Goal: Task Accomplishment & Management: Manage account settings

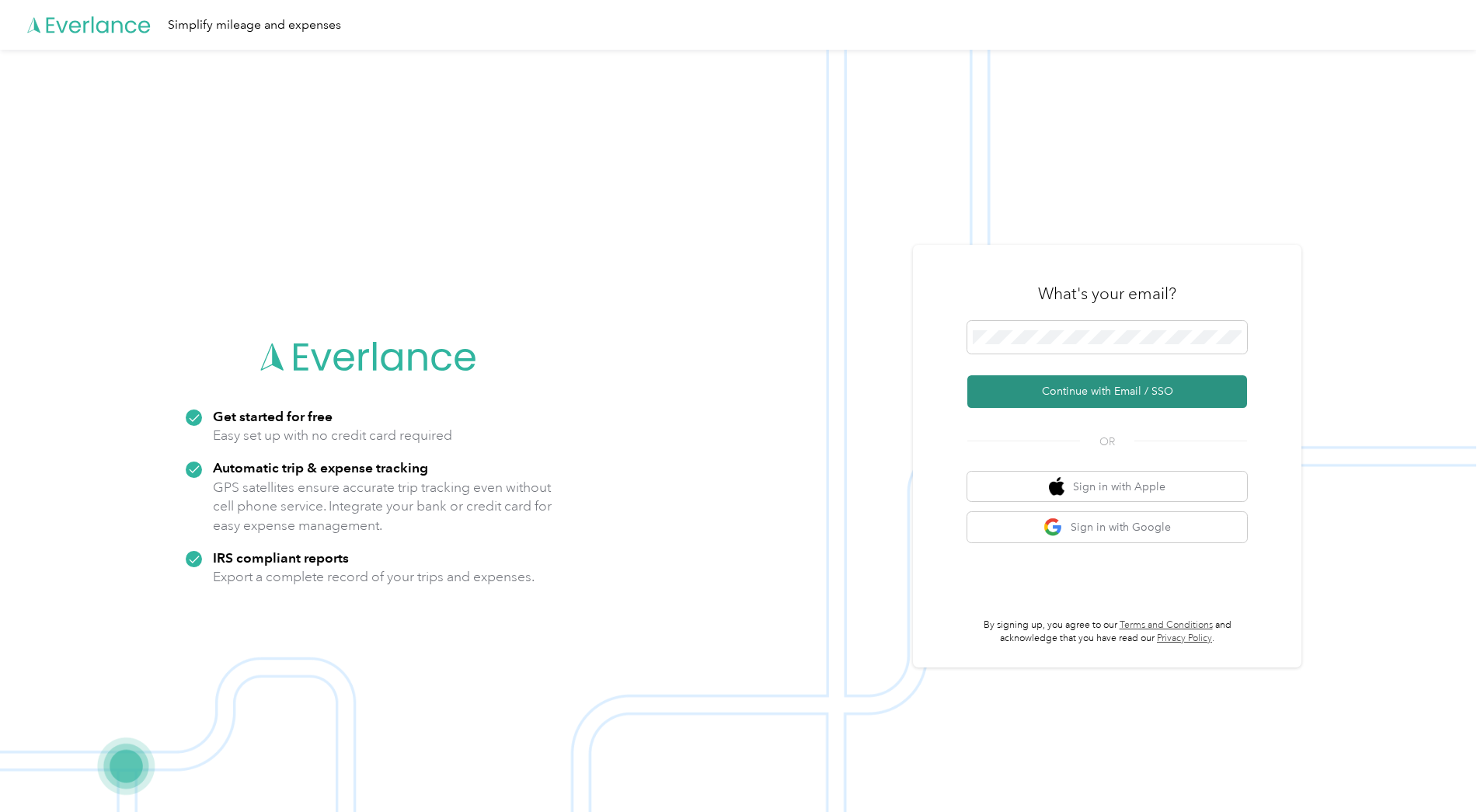
click at [1072, 388] on button "Continue with Email / SSO" at bounding box center [1107, 392] width 280 height 33
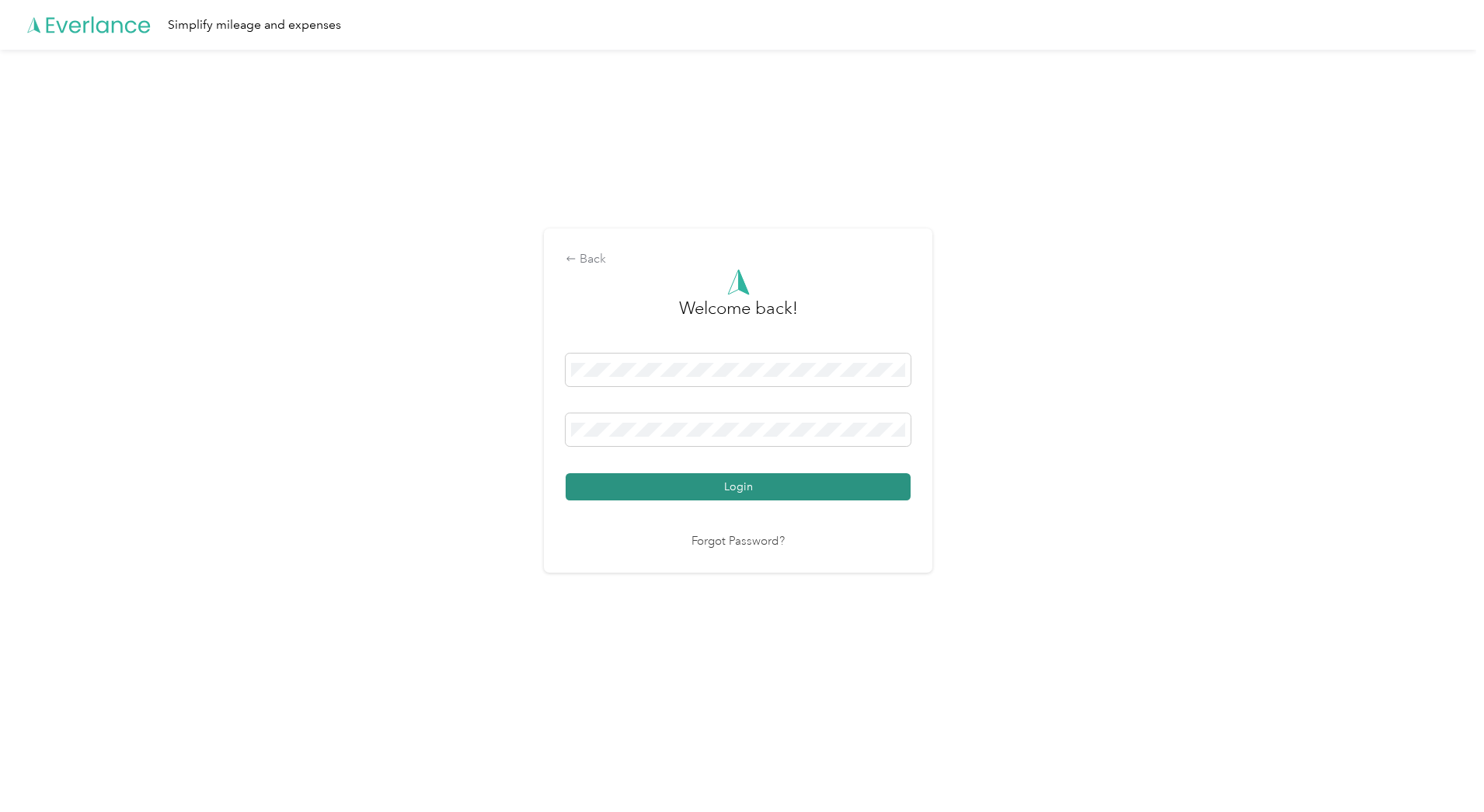
click at [748, 489] on button "Login" at bounding box center [738, 486] width 345 height 27
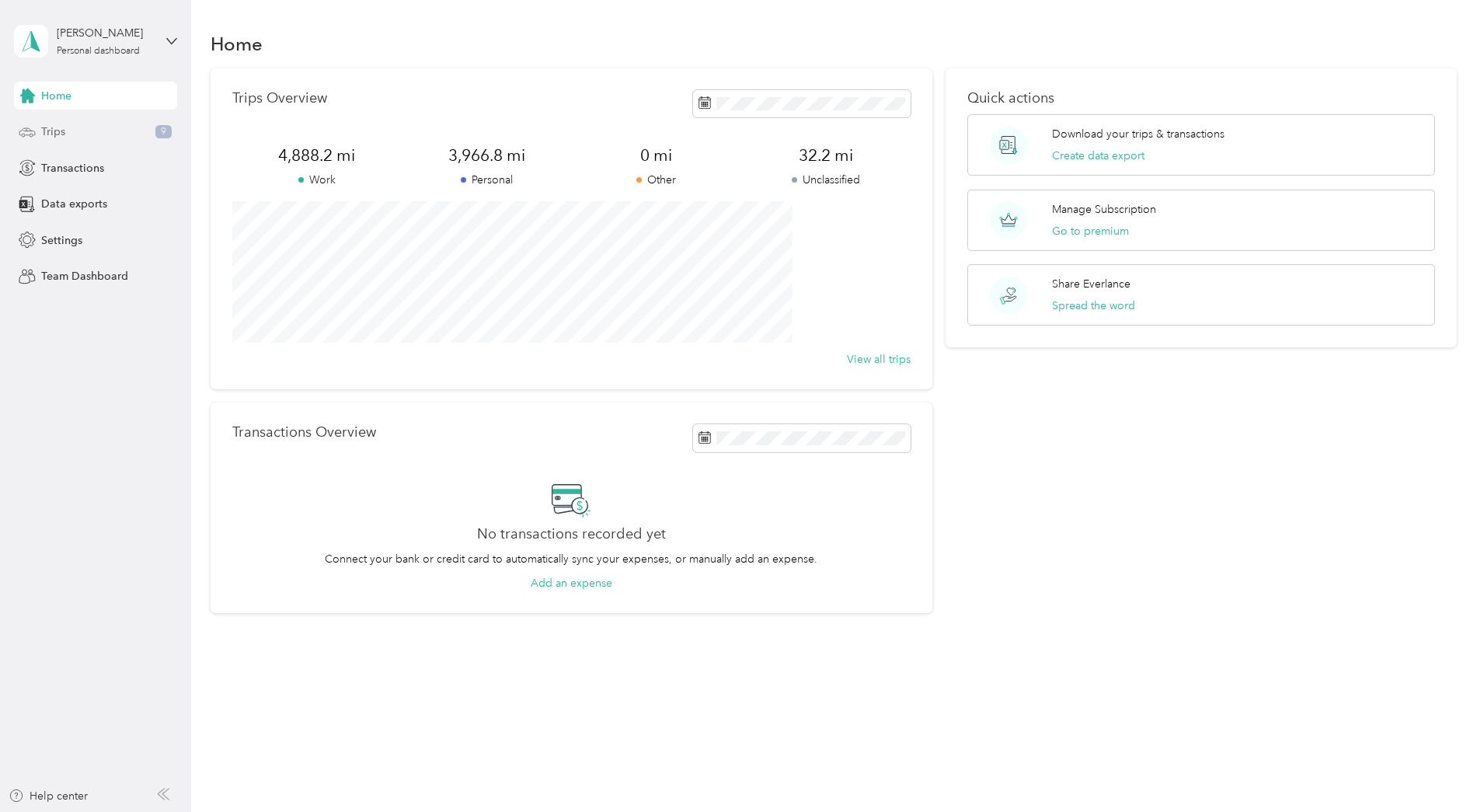
click at [48, 128] on span "Trips" at bounding box center [53, 132] width 24 height 16
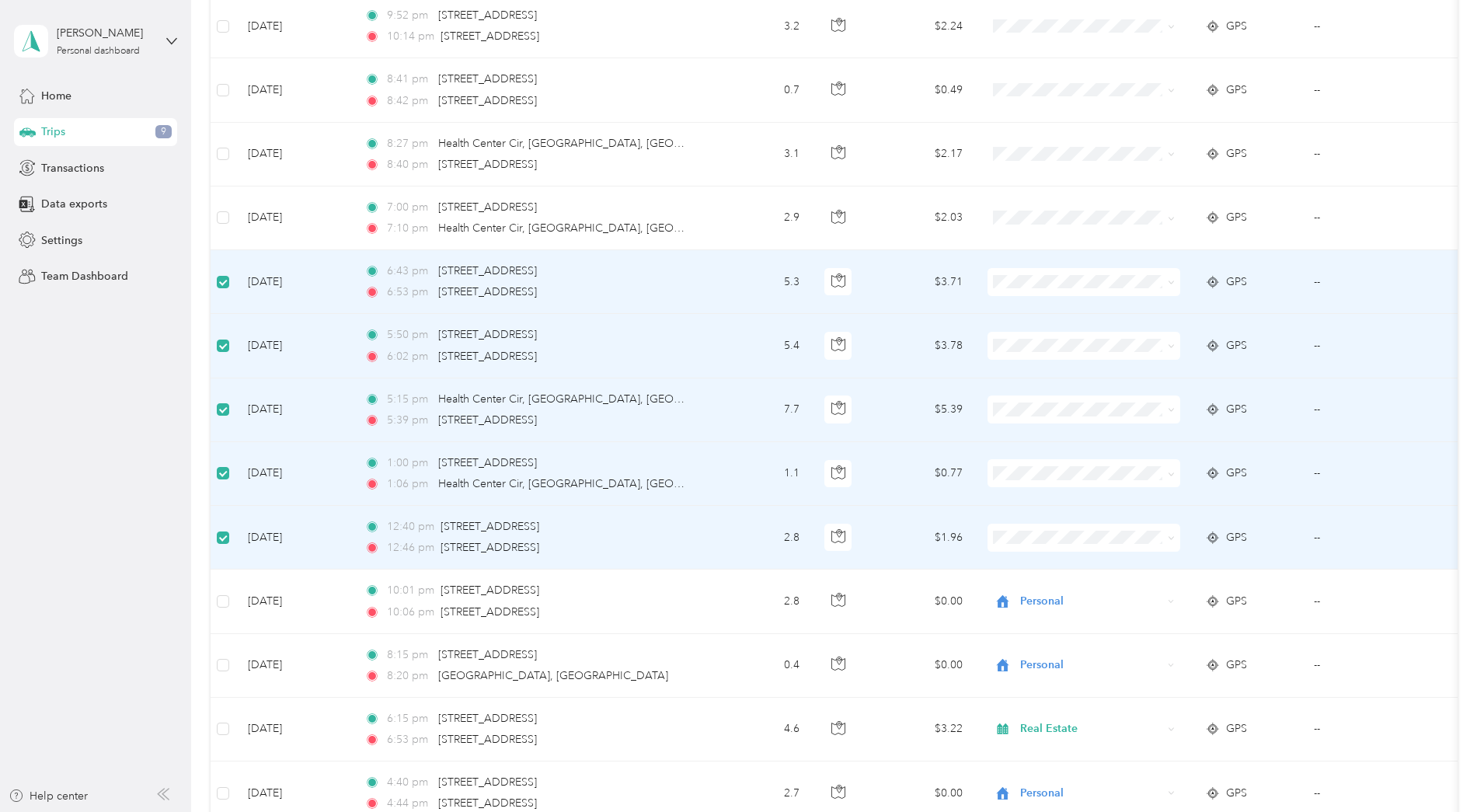
scroll to position [153, 0]
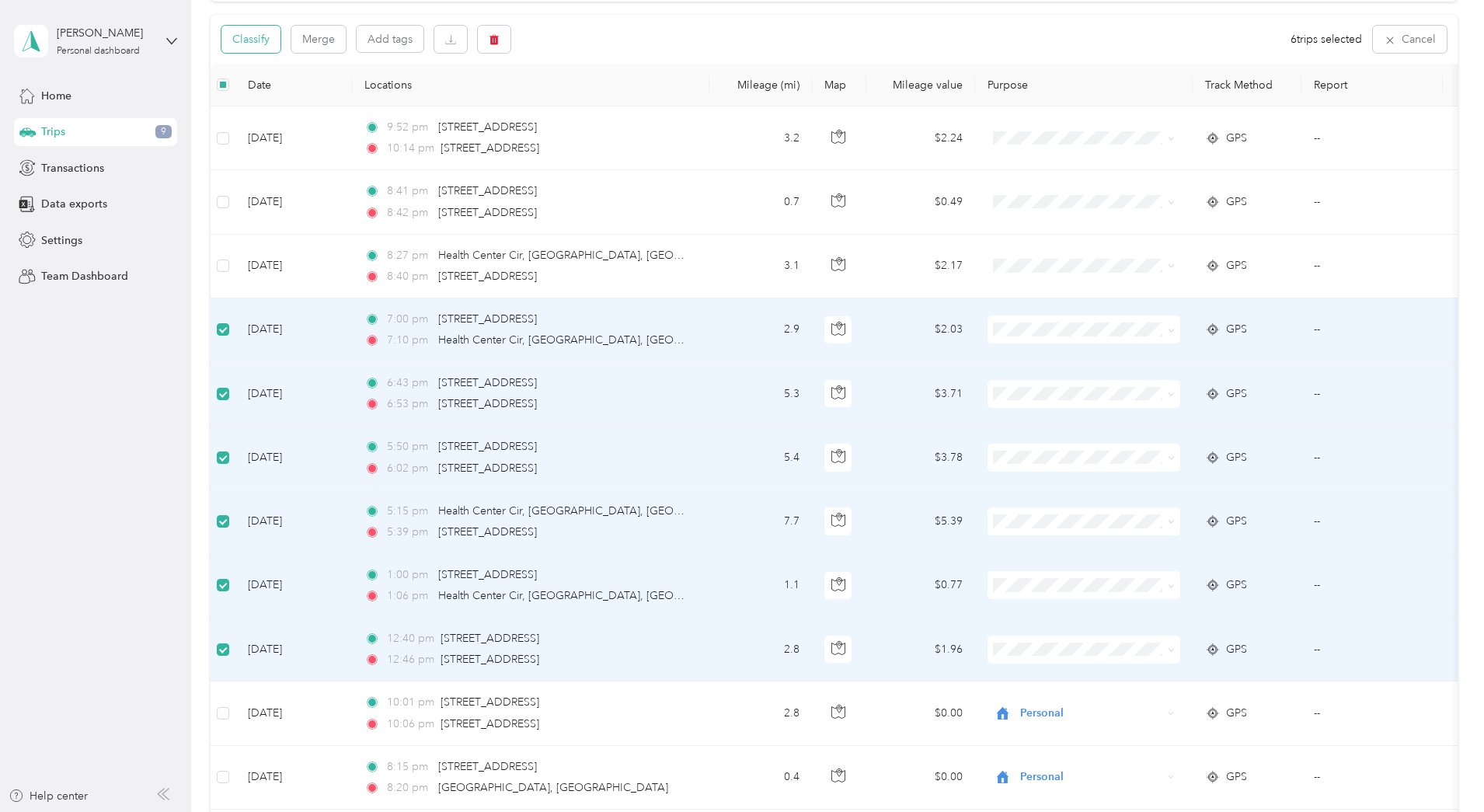
click at [280, 37] on button "Classify" at bounding box center [251, 39] width 59 height 27
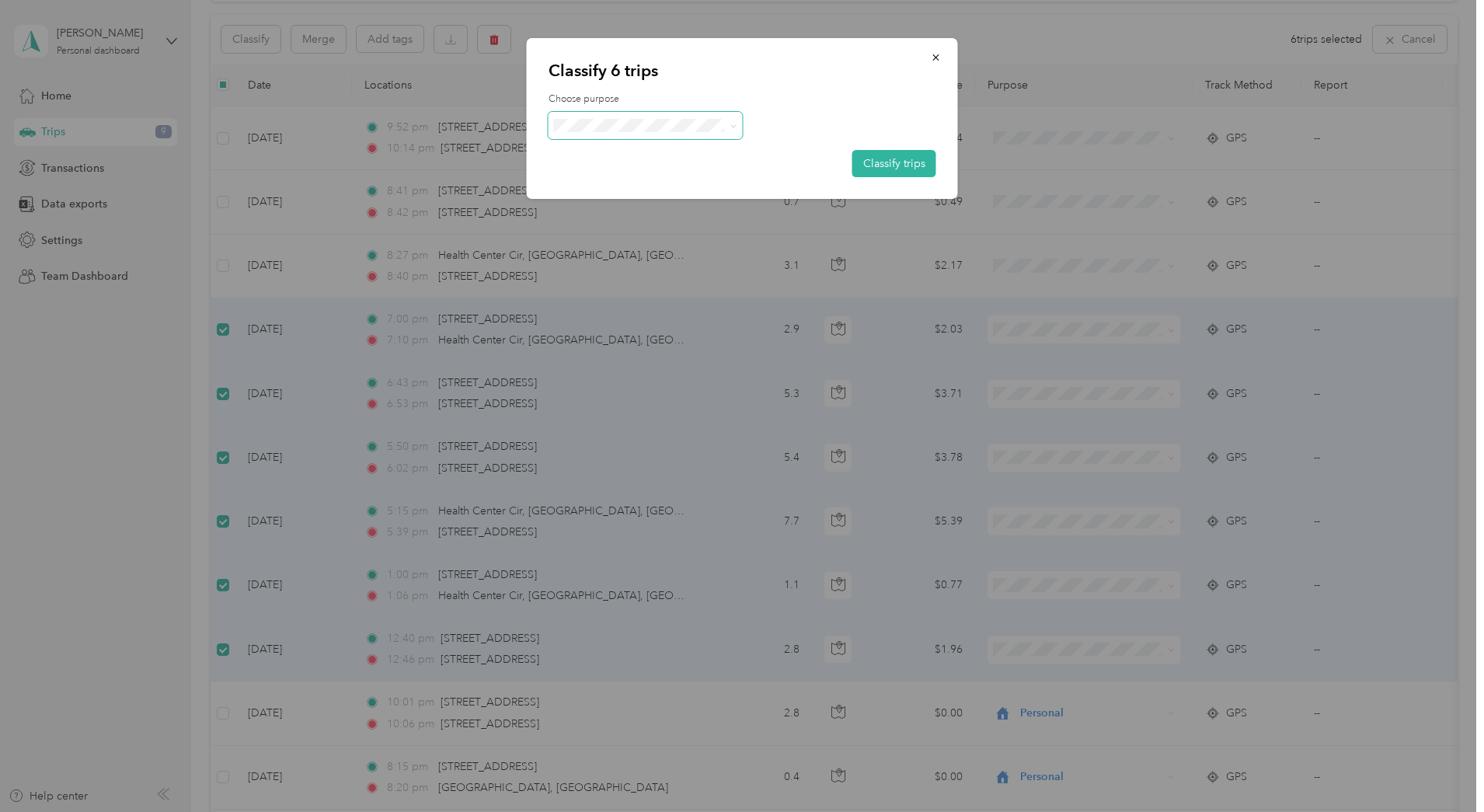
click at [724, 125] on span at bounding box center [730, 125] width 13 height 16
click at [730, 125] on icon at bounding box center [732, 126] width 7 height 7
click at [601, 177] on span "Personal" at bounding box center [659, 181] width 144 height 16
click at [885, 157] on button "Classify trips" at bounding box center [894, 163] width 84 height 27
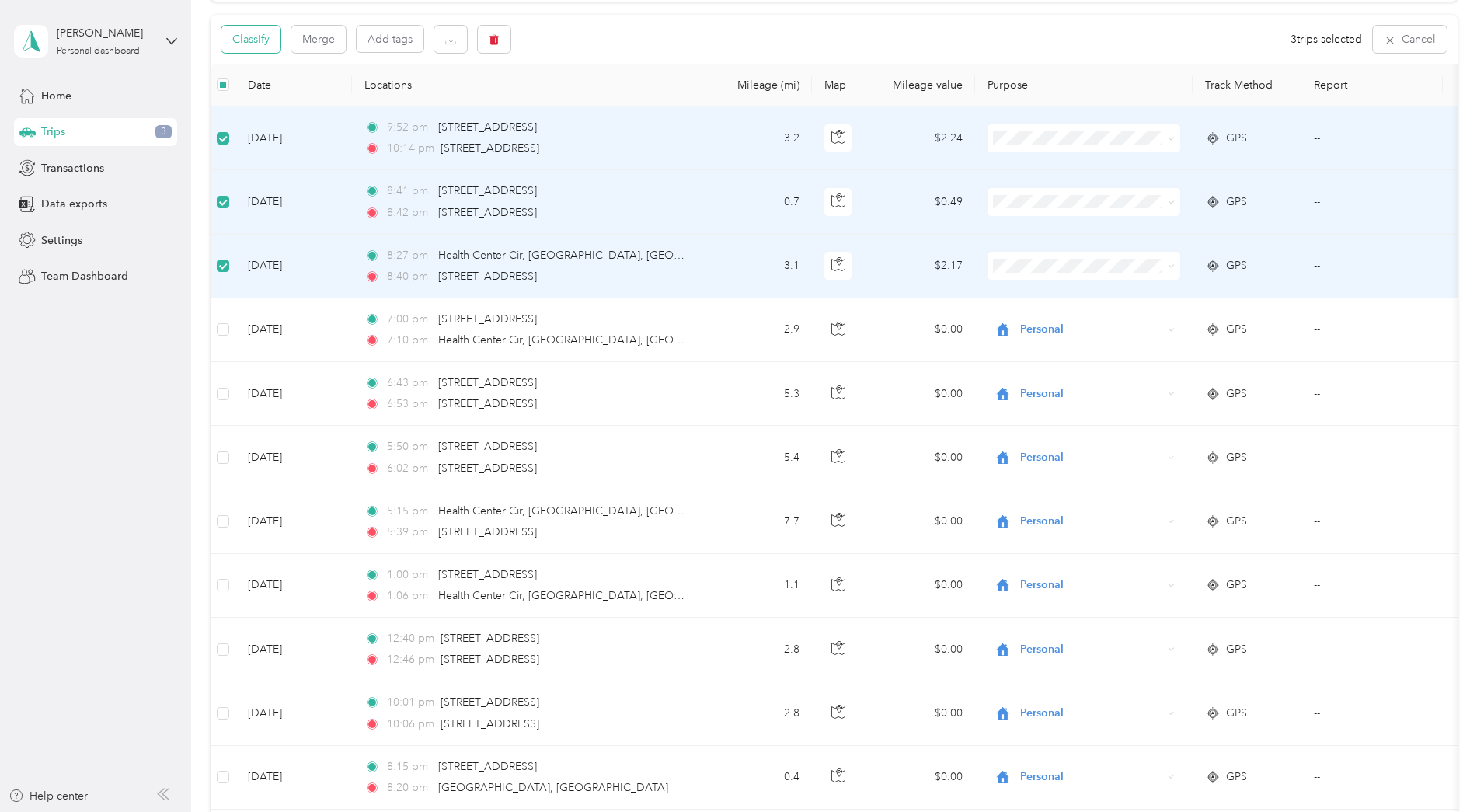
click at [280, 42] on button "Classify" at bounding box center [251, 39] width 59 height 27
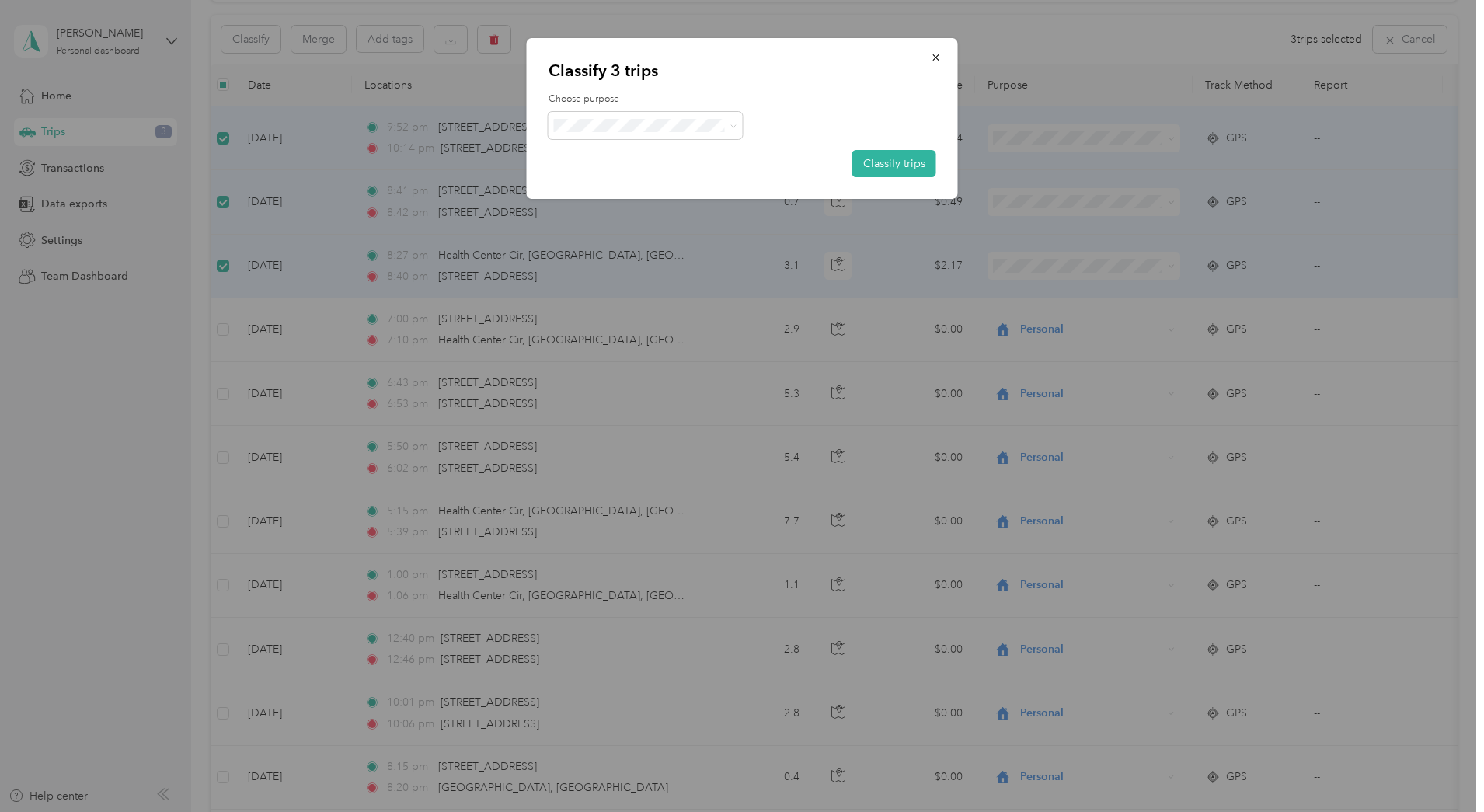
click at [615, 199] on li "Real Estate" at bounding box center [645, 205] width 194 height 27
click at [894, 174] on button "Classify trips" at bounding box center [894, 163] width 84 height 27
